Goal: Task Accomplishment & Management: Manage account settings

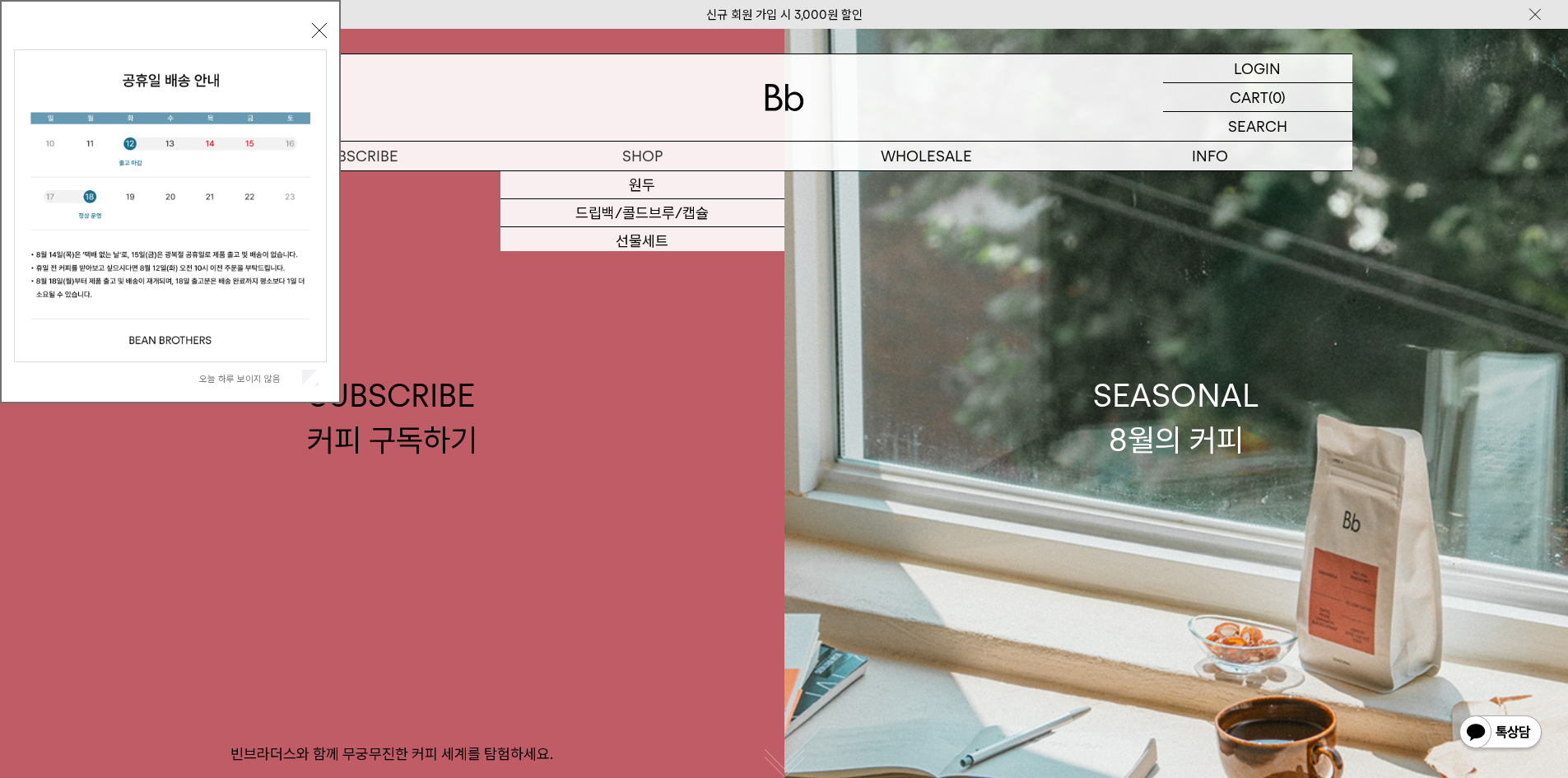
click at [327, 29] on button "닫기" at bounding box center [319, 30] width 15 height 15
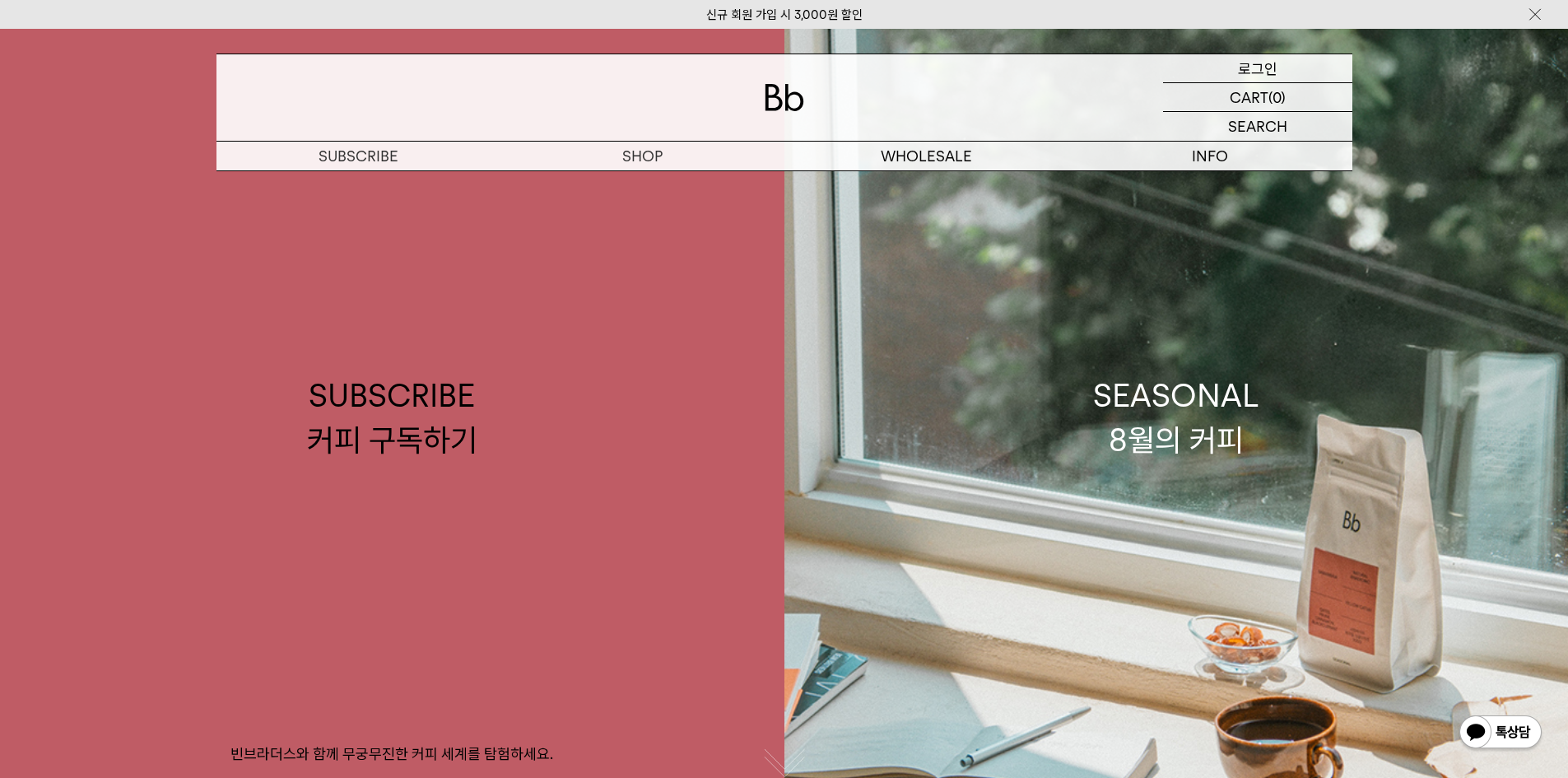
drag, startPoint x: 1242, startPoint y: 63, endPoint x: 1243, endPoint y: 112, distance: 49.0
click at [1242, 62] on p "로그인" at bounding box center [1258, 68] width 40 height 28
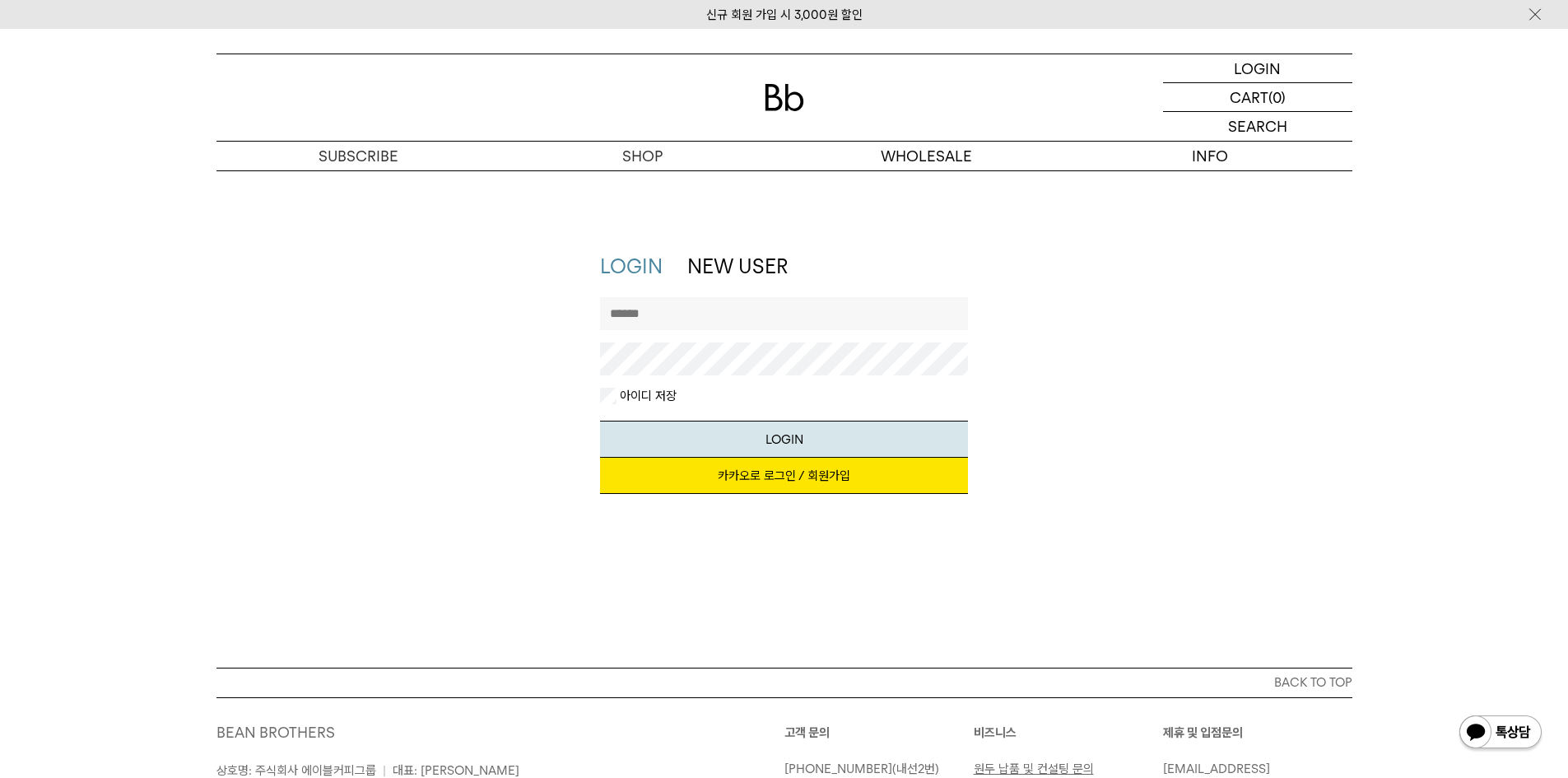
click at [800, 479] on link "카카오로 로그인 / 회원가입" at bounding box center [784, 475] width 368 height 37
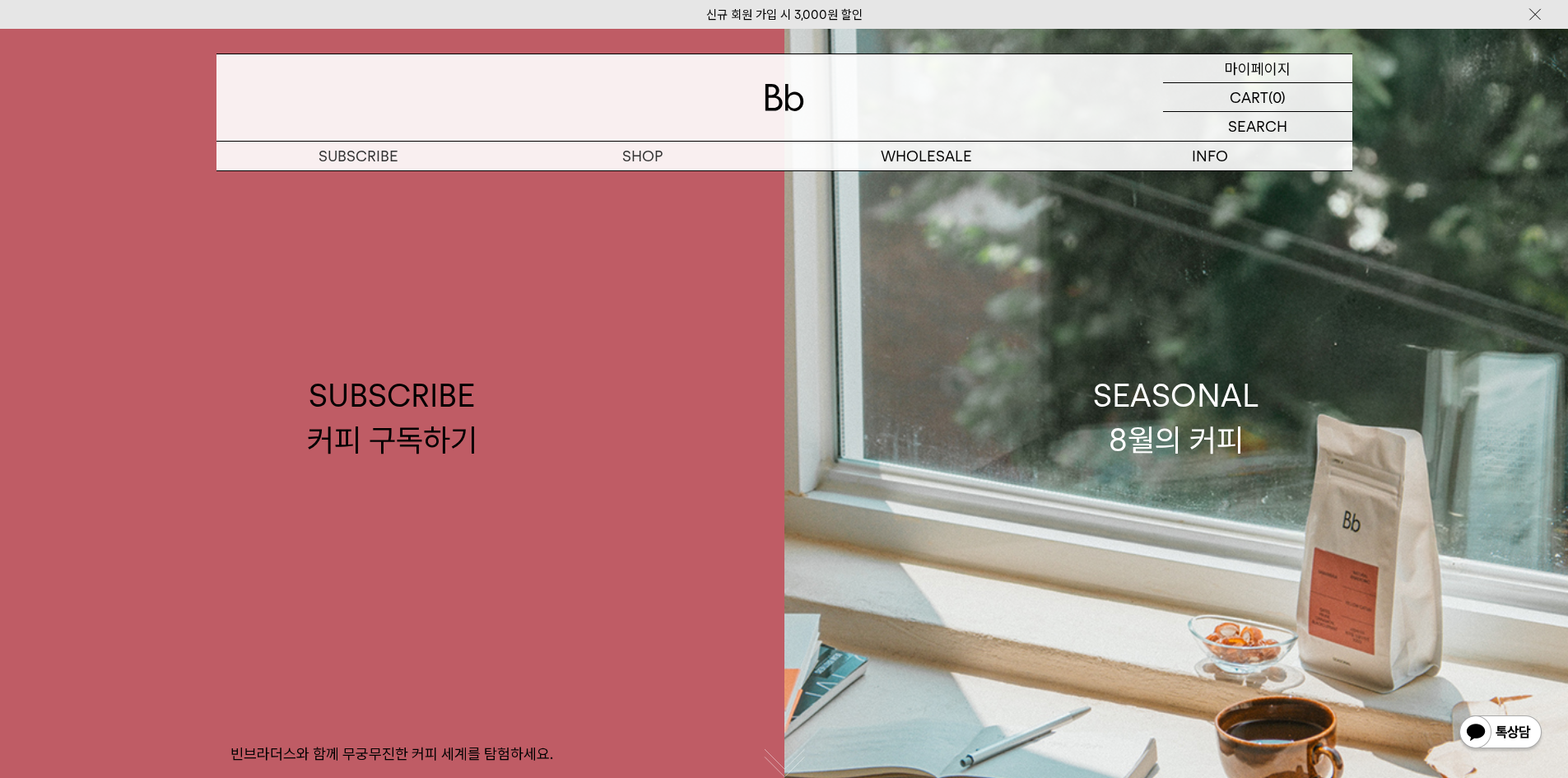
click at [1268, 65] on p "마이페이지" at bounding box center [1257, 68] width 65 height 28
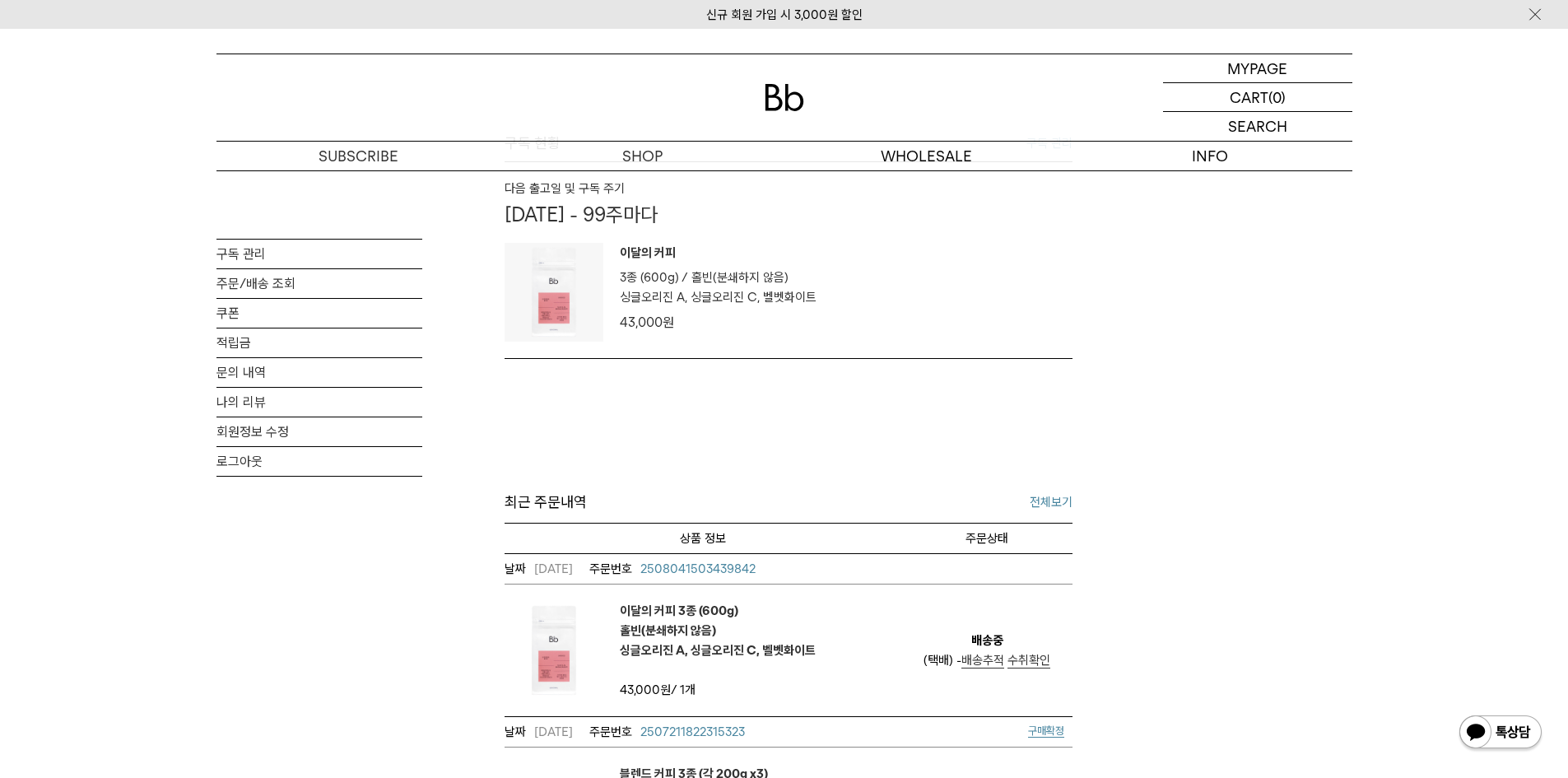
scroll to position [82, 0]
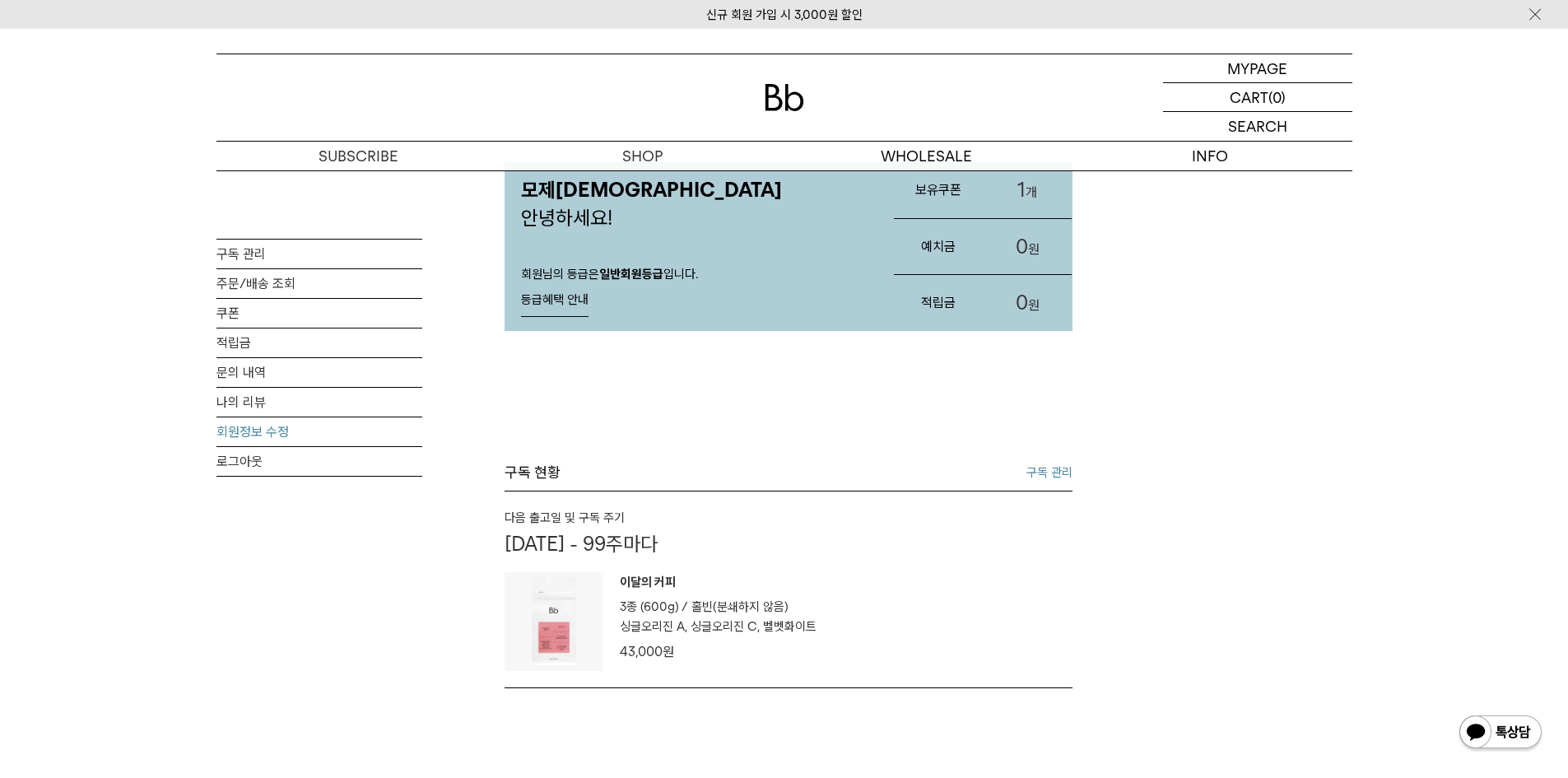
click at [248, 438] on link "회원정보 수정" at bounding box center [319, 432] width 205 height 29
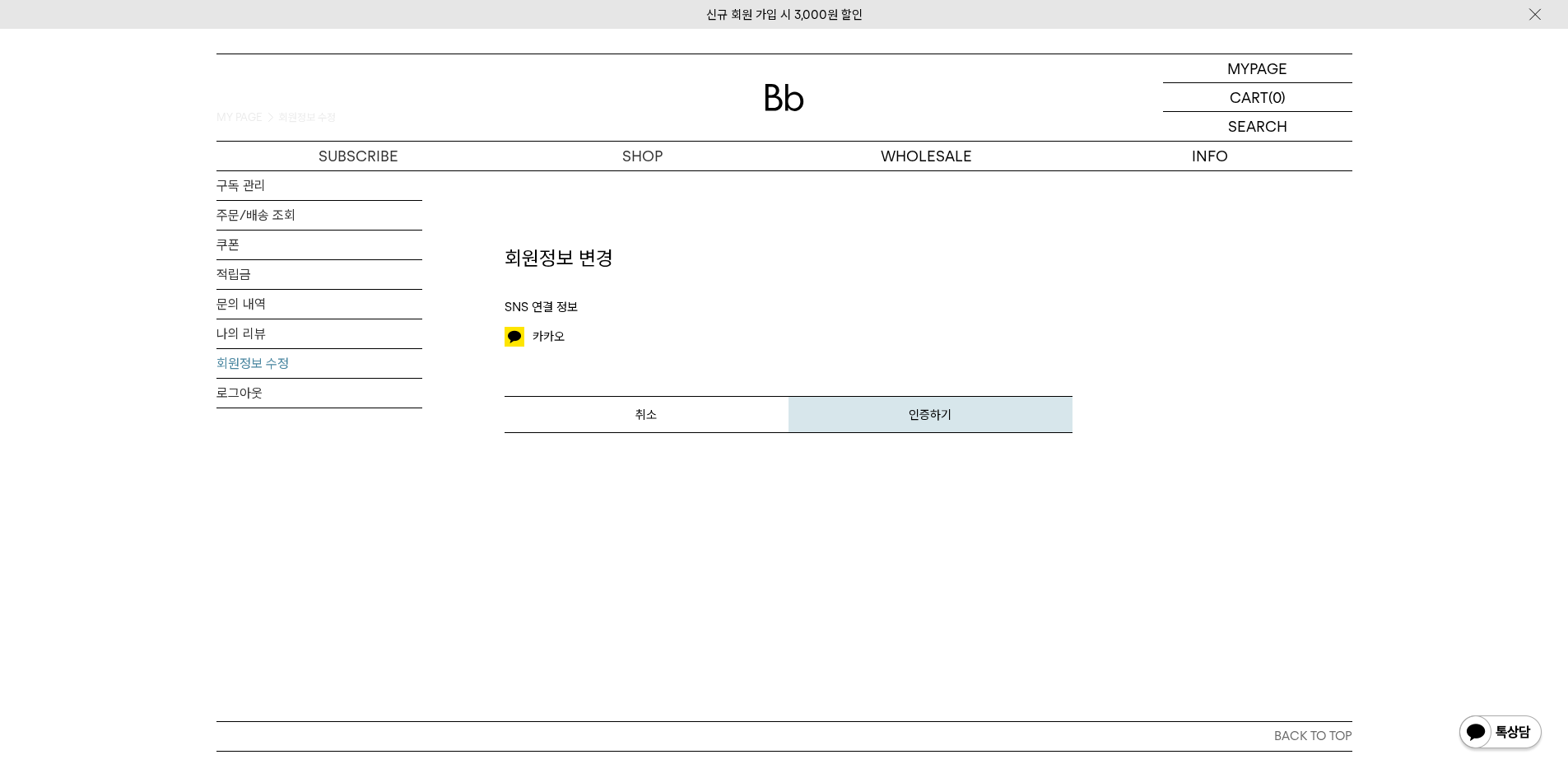
click at [942, 413] on em "인증하기" at bounding box center [930, 415] width 43 height 15
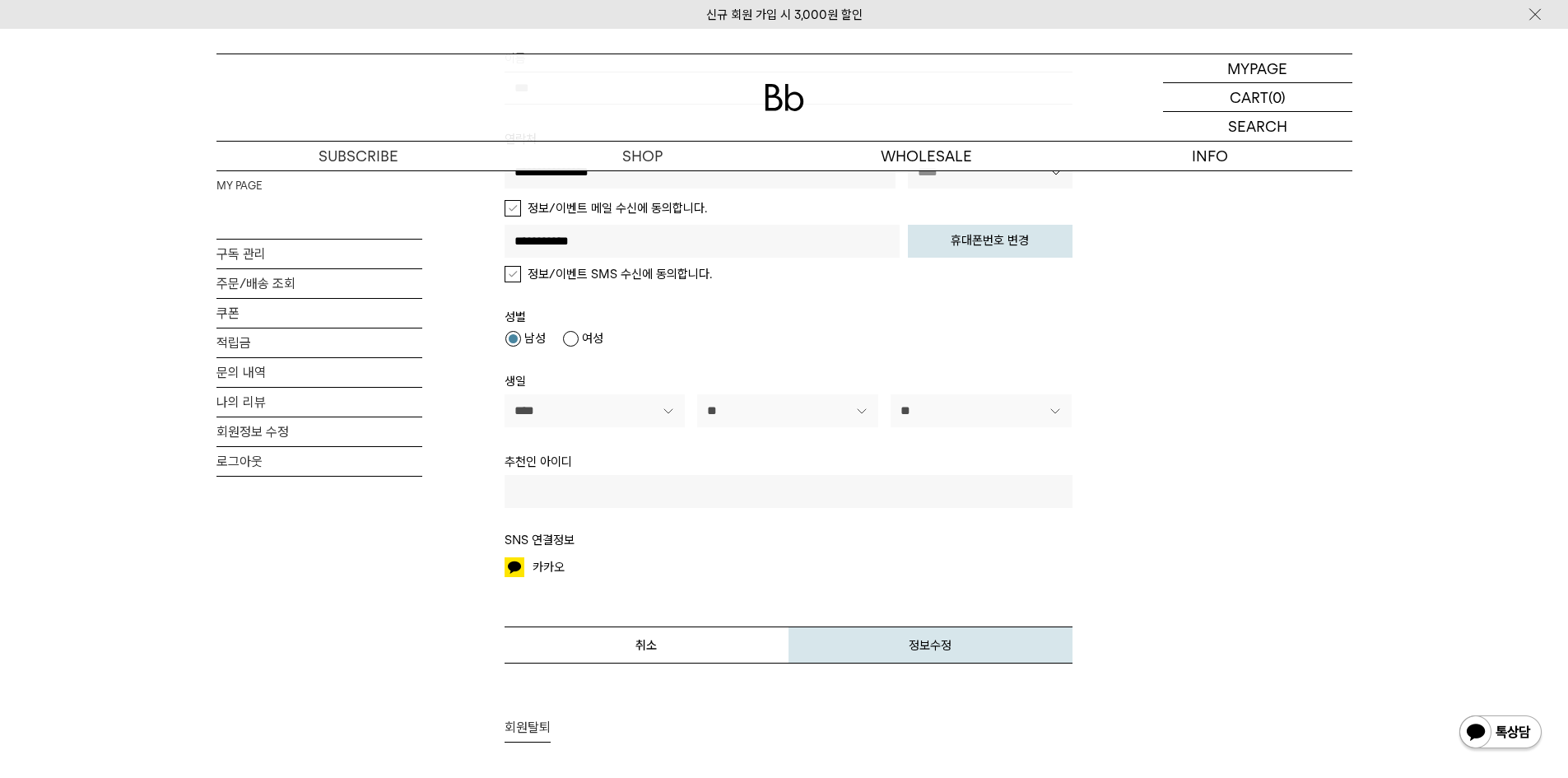
scroll to position [494, 0]
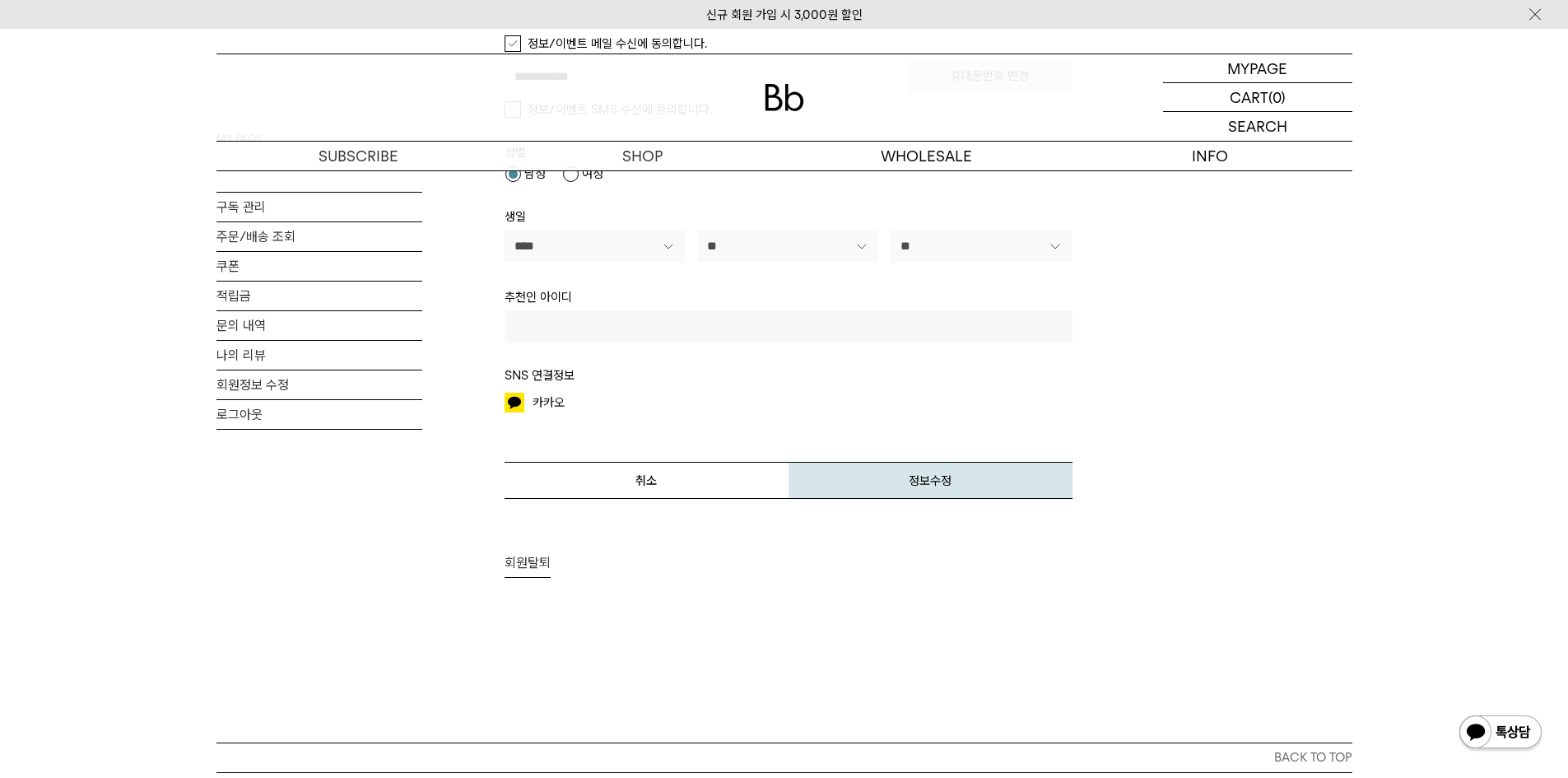
click at [548, 397] on span "카카오" at bounding box center [549, 403] width 32 height 20
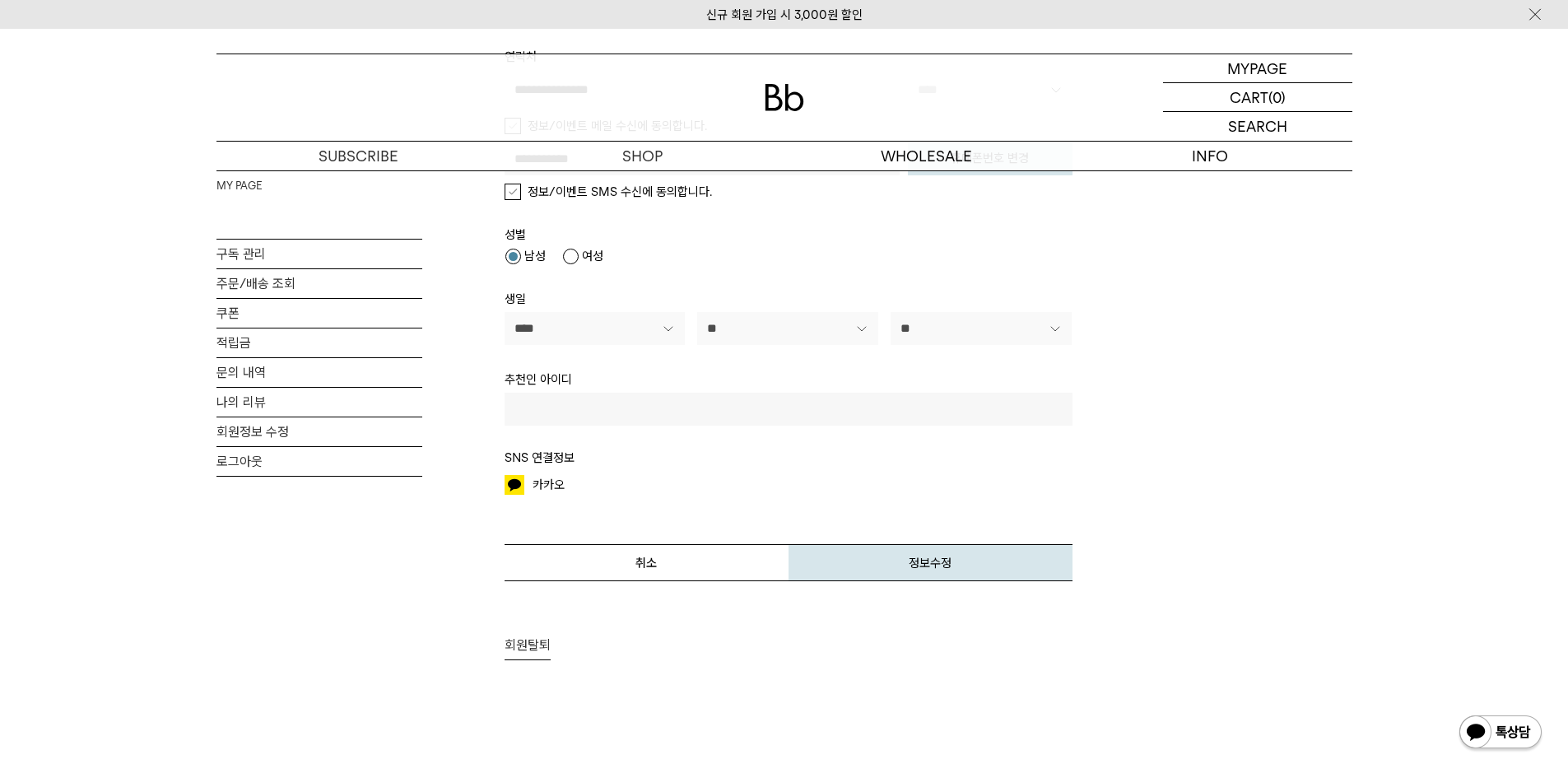
scroll to position [0, 0]
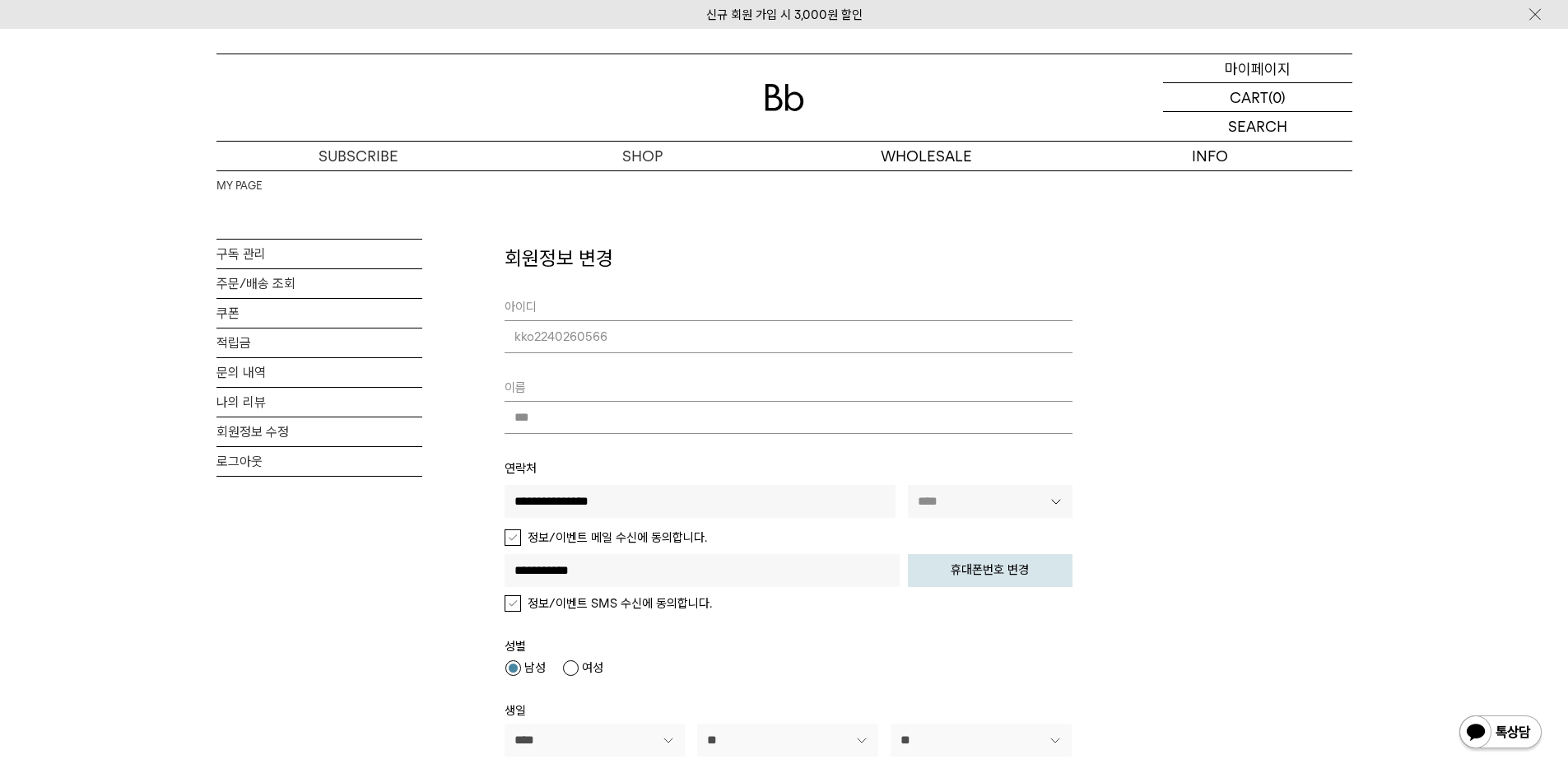
click at [1239, 69] on p "마이페이지" at bounding box center [1257, 68] width 65 height 28
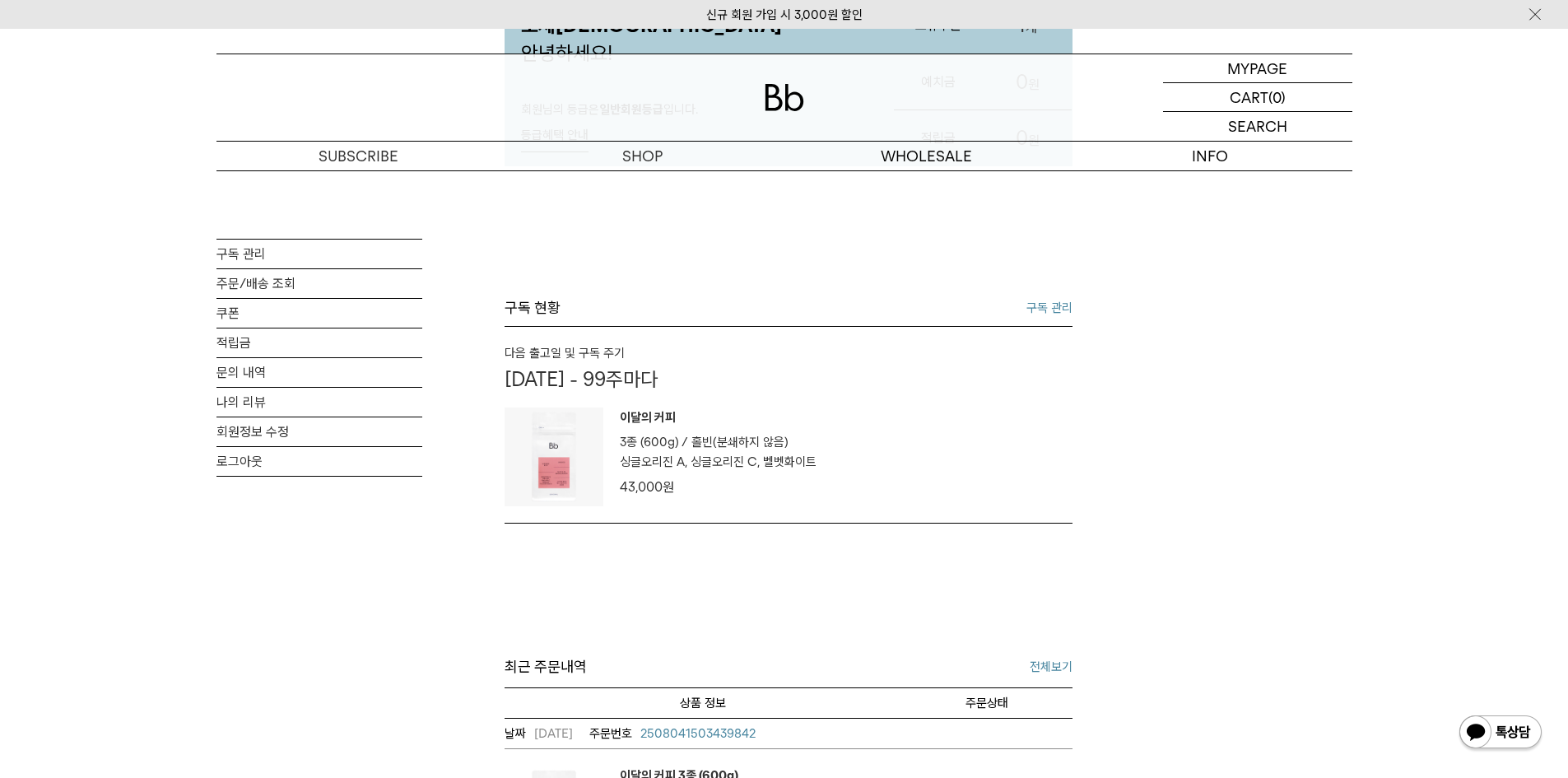
scroll to position [329, 0]
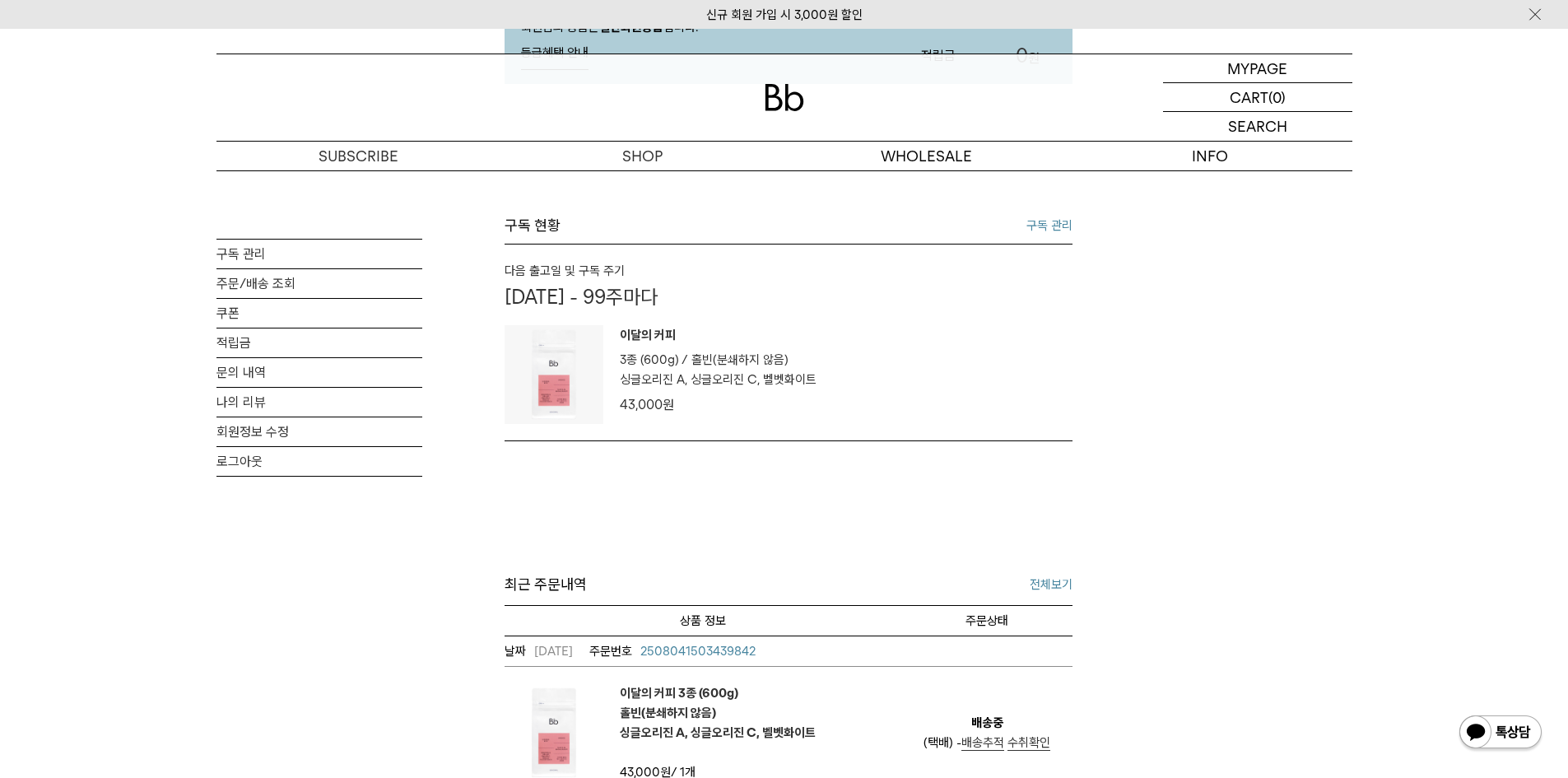
click at [1043, 222] on link "구독 관리" at bounding box center [1049, 225] width 46 height 20
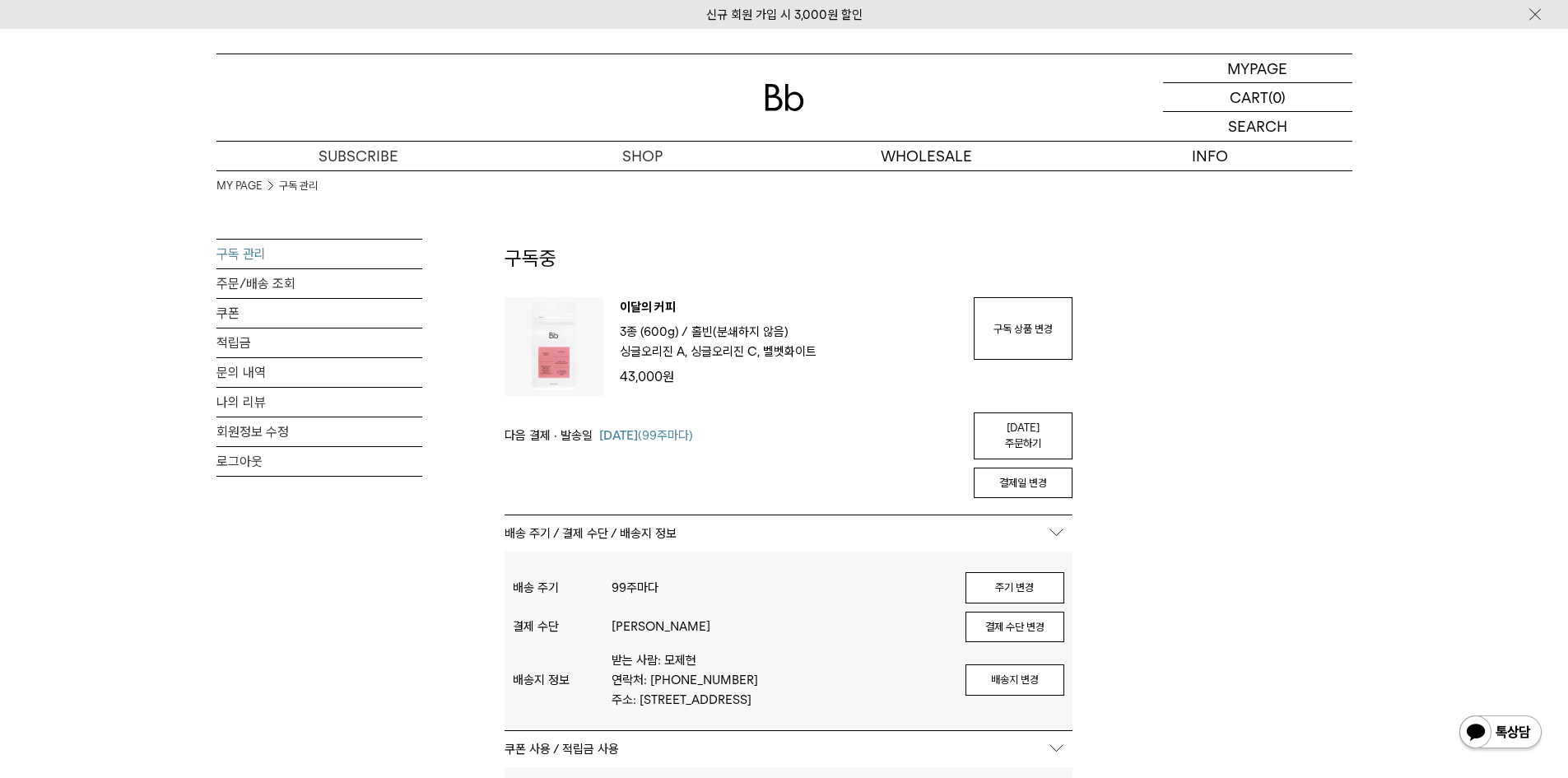
scroll to position [82, 0]
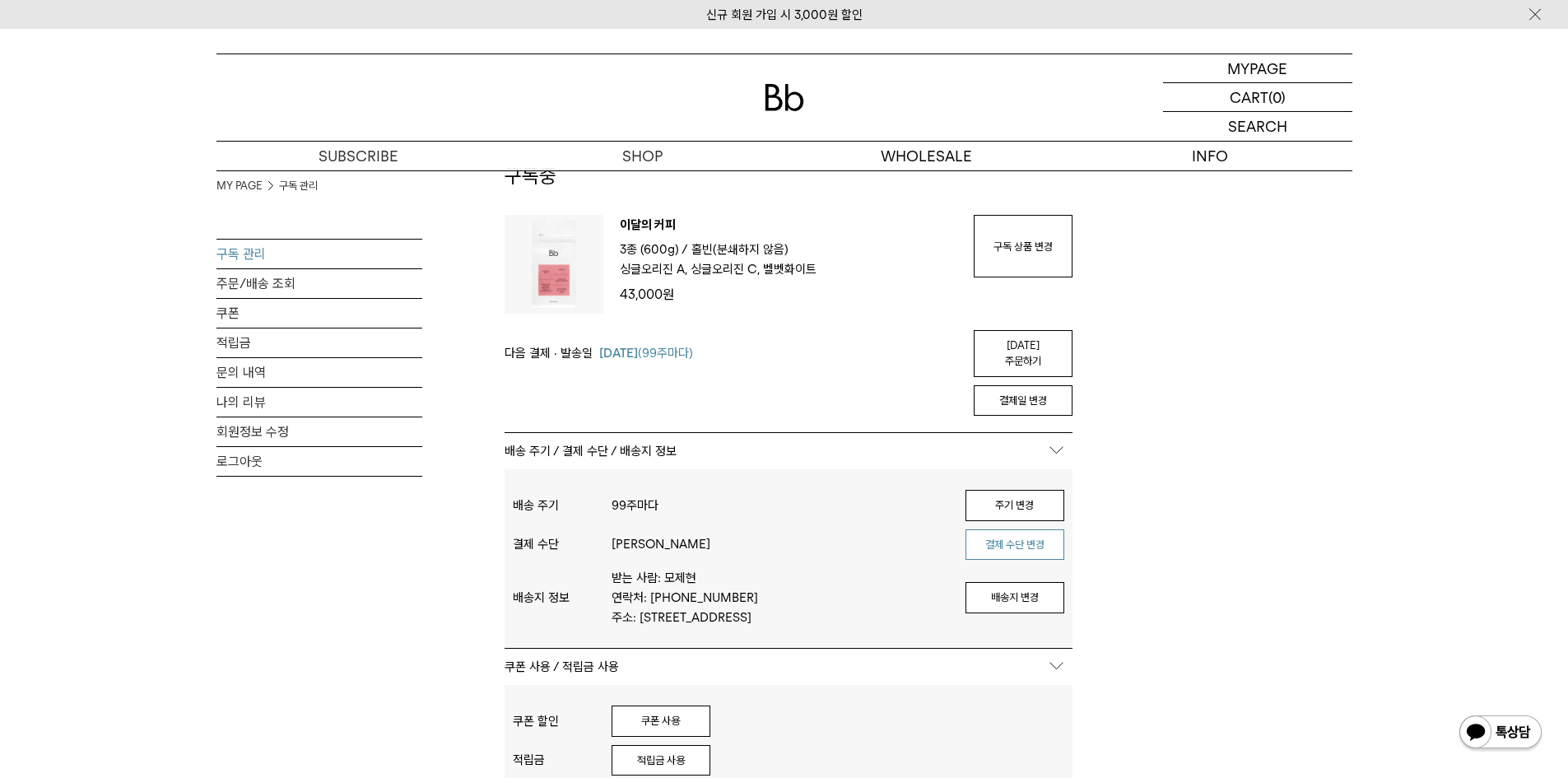
drag, startPoint x: 1034, startPoint y: 525, endPoint x: 1034, endPoint y: 544, distance: 19.0
click at [1033, 529] on button "결제 수단 변경" at bounding box center [1015, 545] width 99 height 32
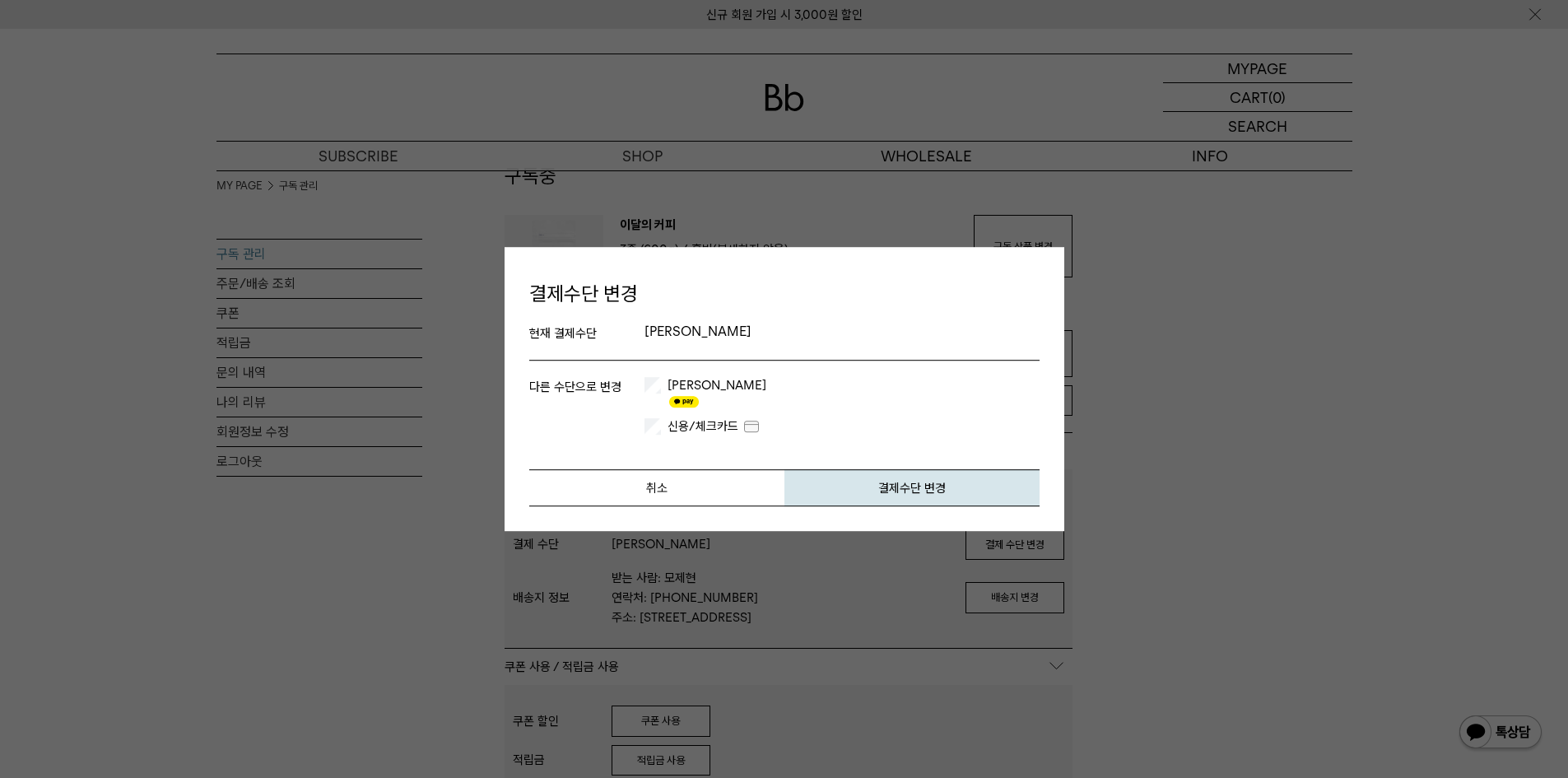
click at [693, 418] on label "신용/체크카드" at bounding box center [713, 426] width 97 height 17
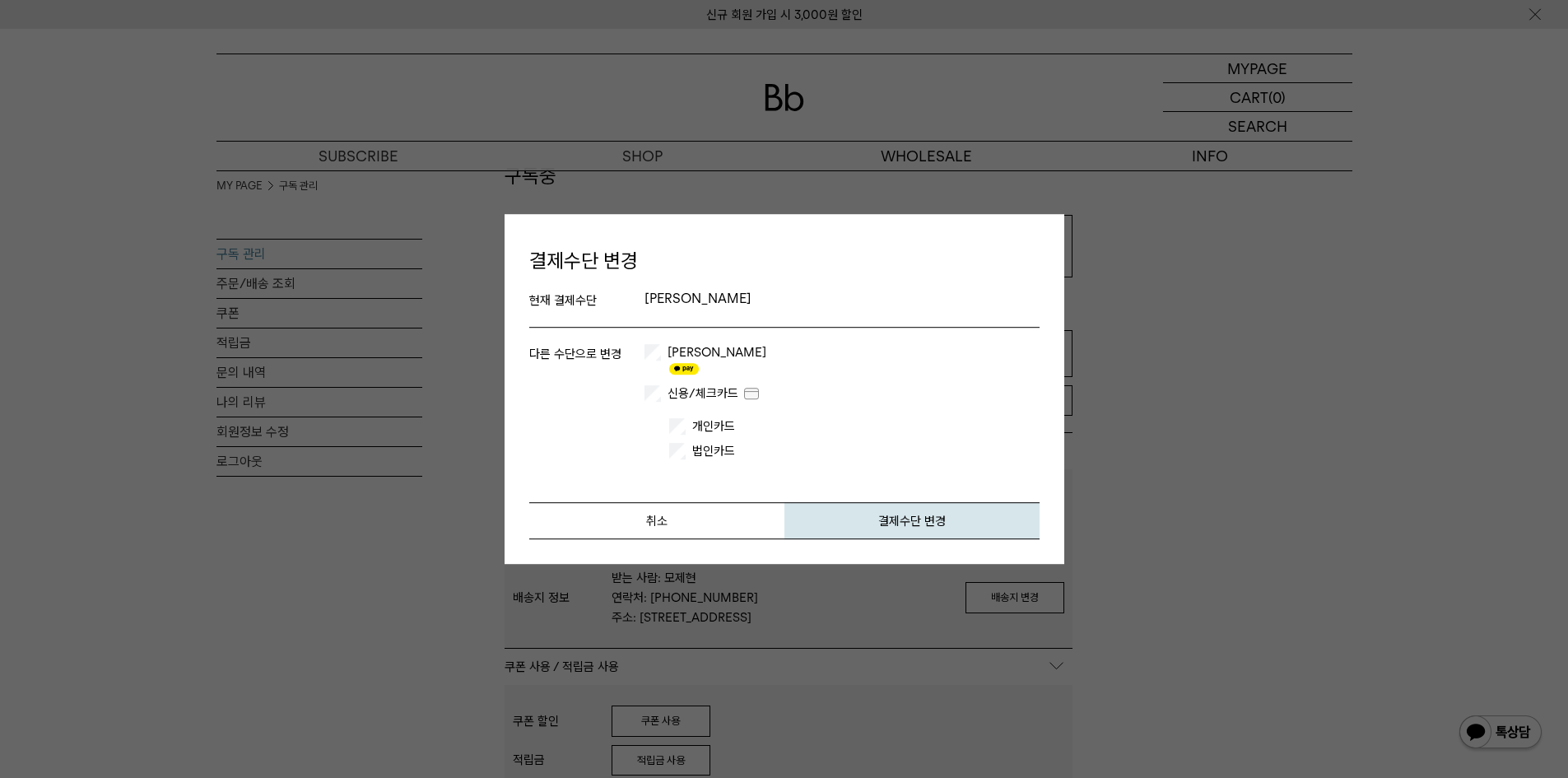
click at [718, 447] on label "법인카드" at bounding box center [714, 451] width 56 height 17
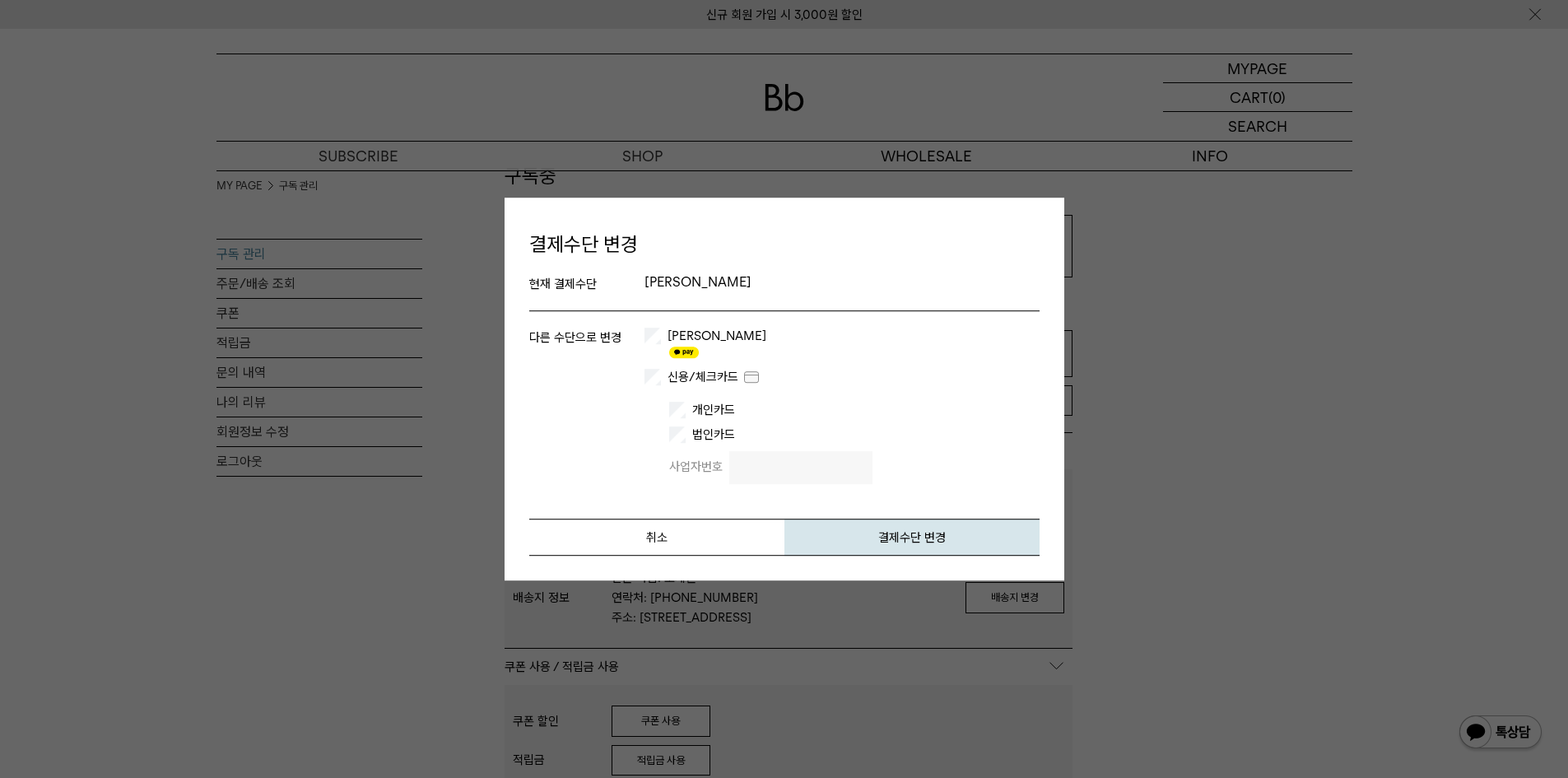
click at [768, 461] on input "text" at bounding box center [801, 467] width 143 height 33
type input "**********"
click at [907, 526] on button "결제수단 변경" at bounding box center [912, 537] width 255 height 37
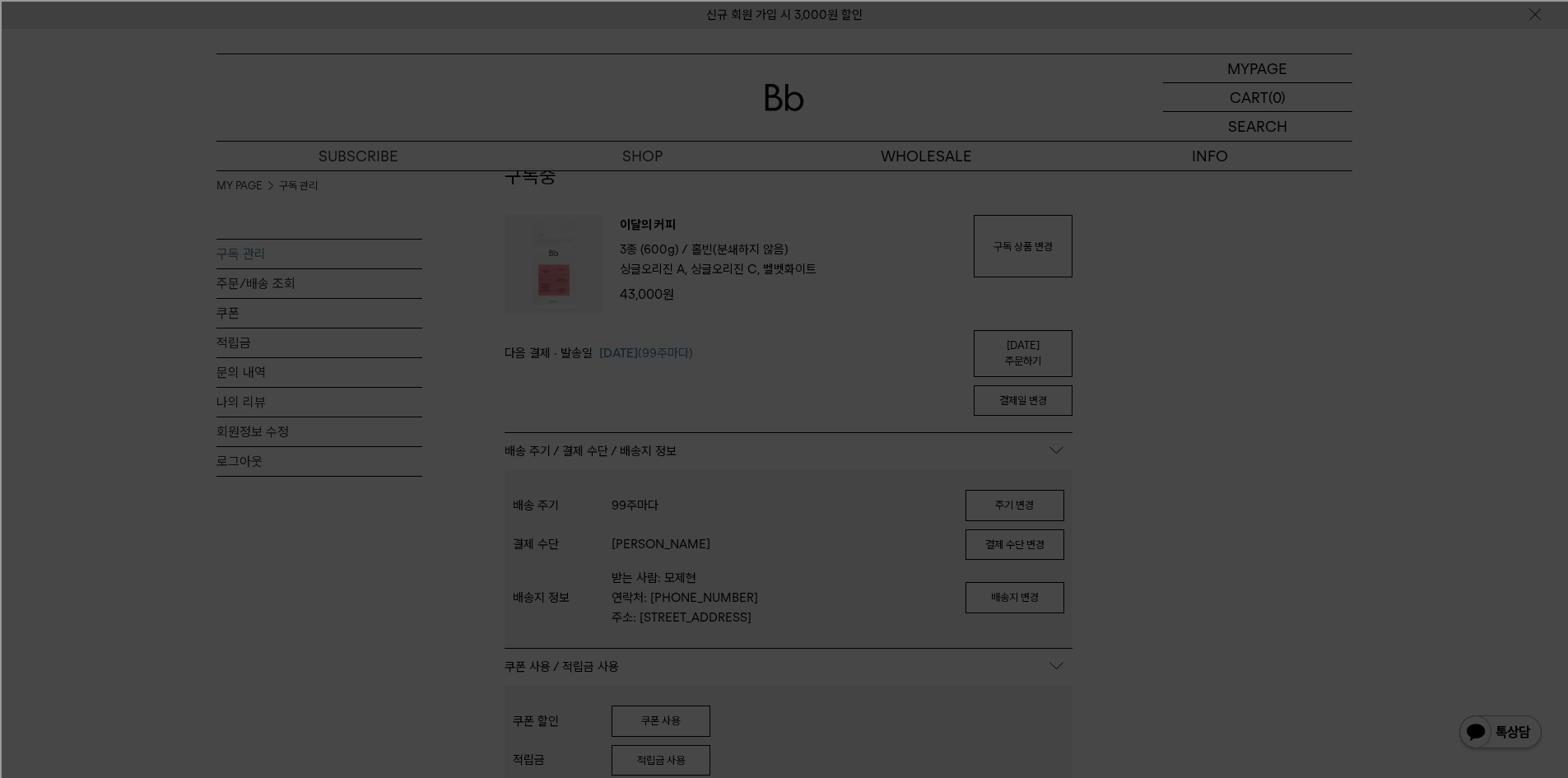
scroll to position [0, 0]
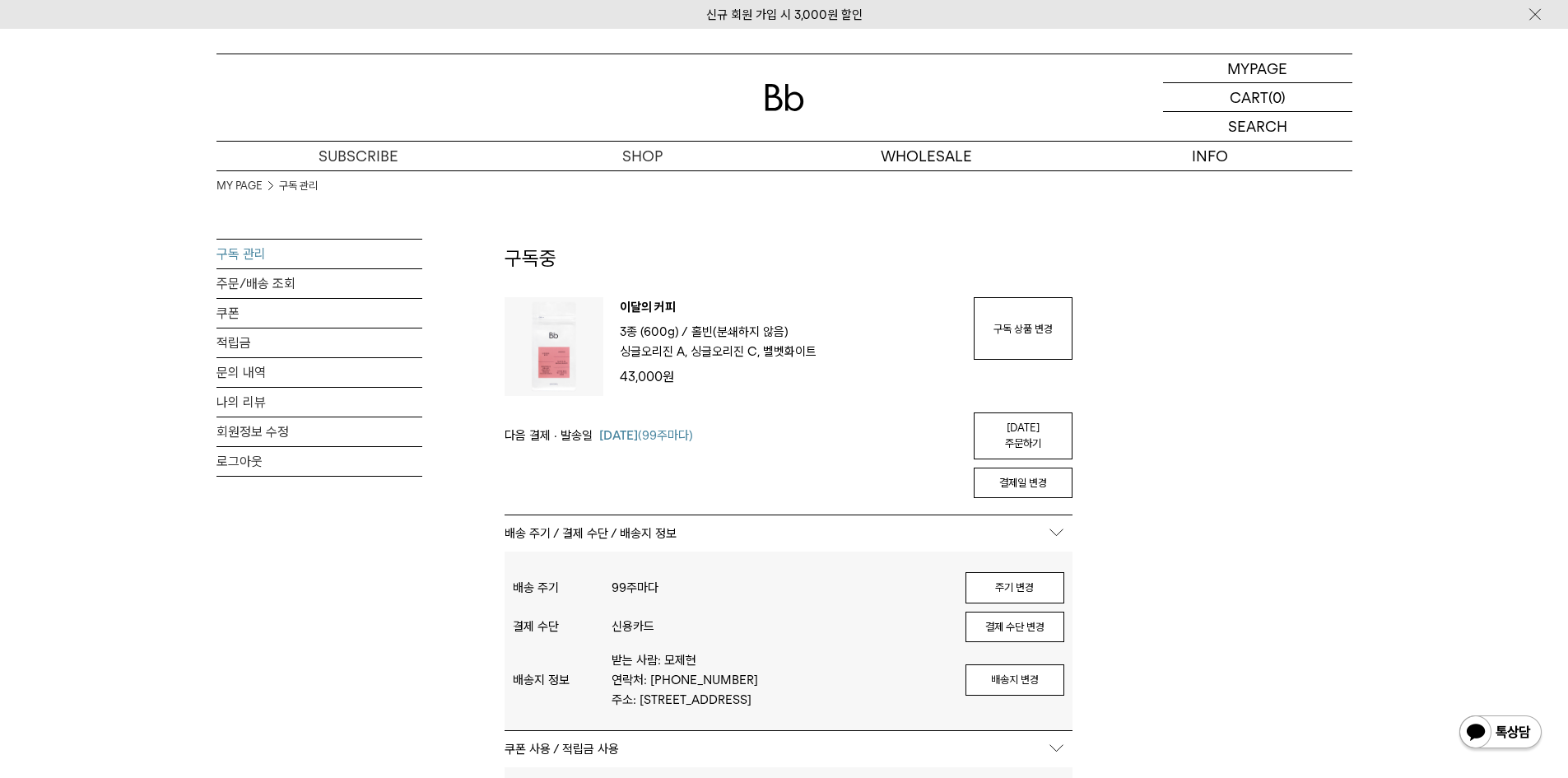
scroll to position [82, 0]
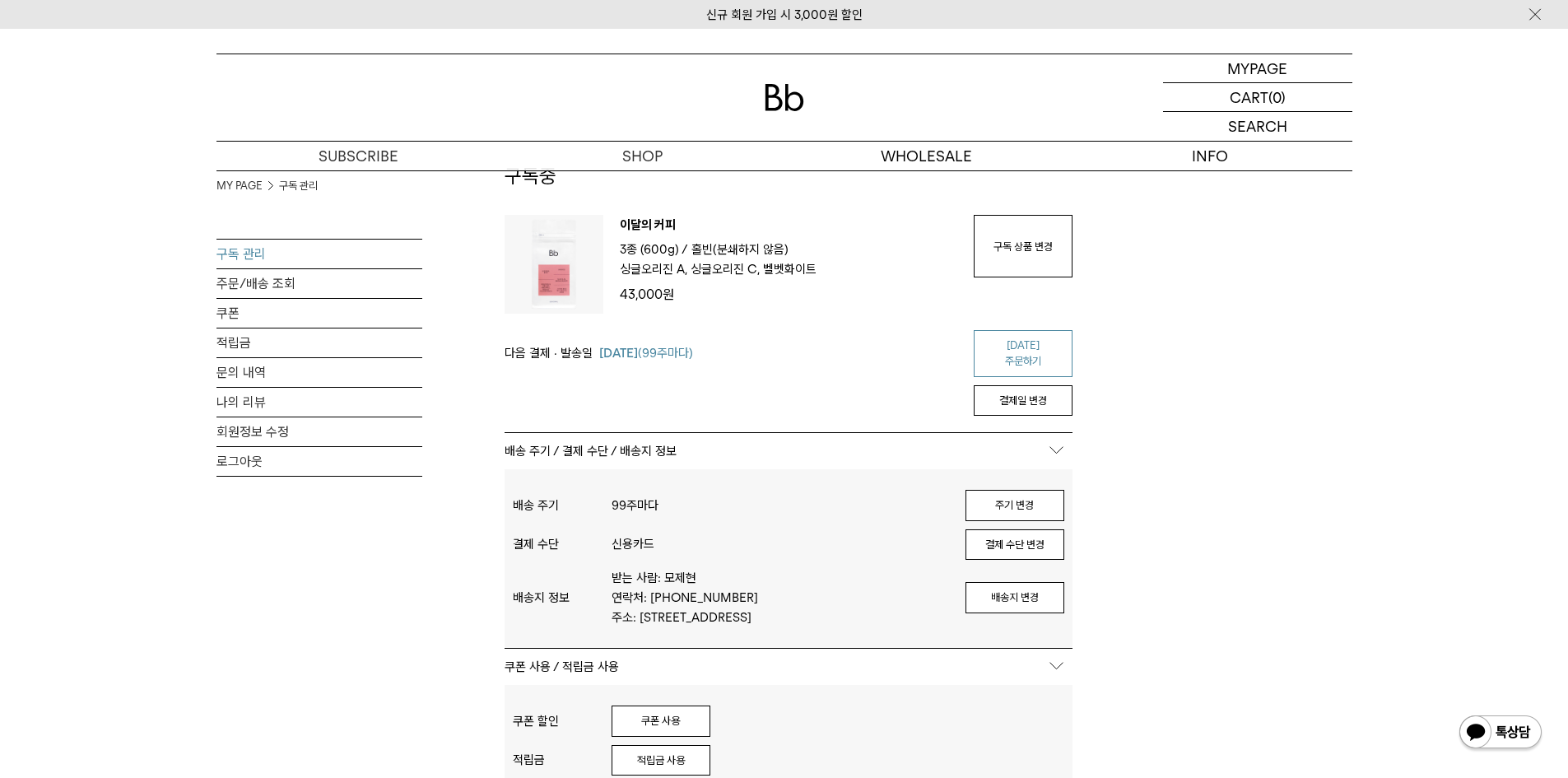
click at [1026, 345] on link "오늘 주문하기" at bounding box center [1023, 353] width 99 height 47
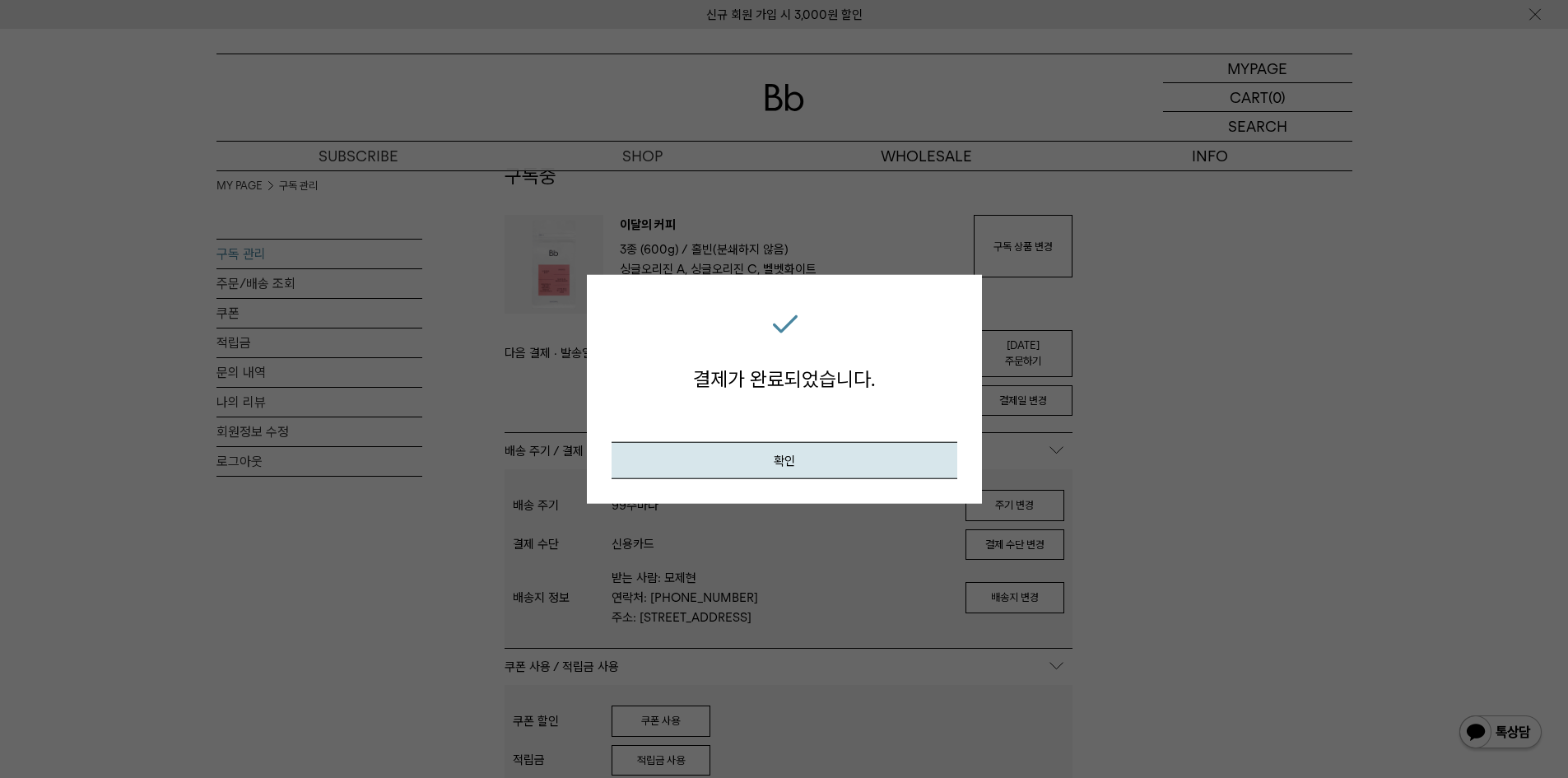
scroll to position [165, 0]
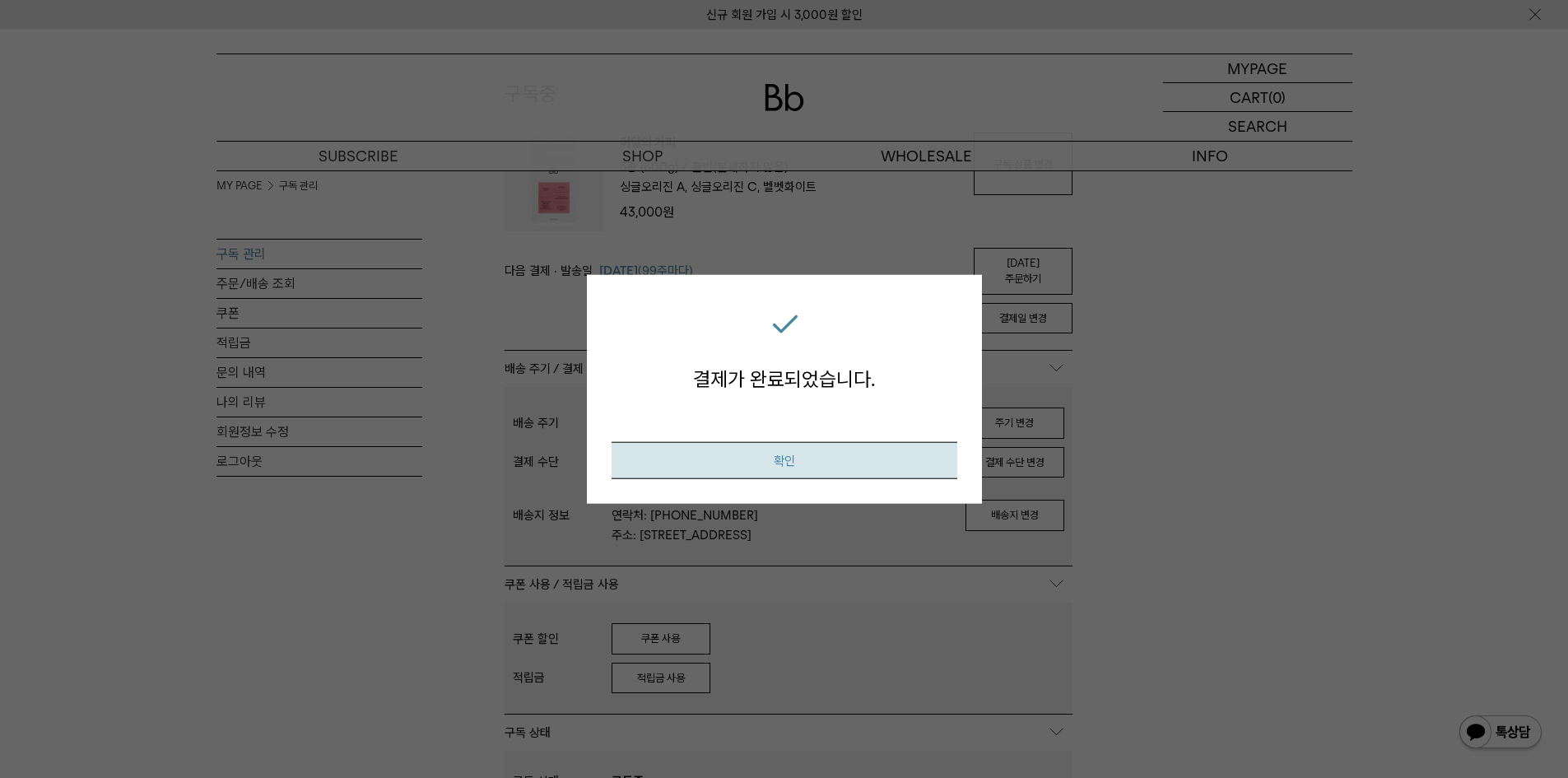
click at [848, 454] on button "확인" at bounding box center [784, 459] width 345 height 37
